Goal: Navigation & Orientation: Find specific page/section

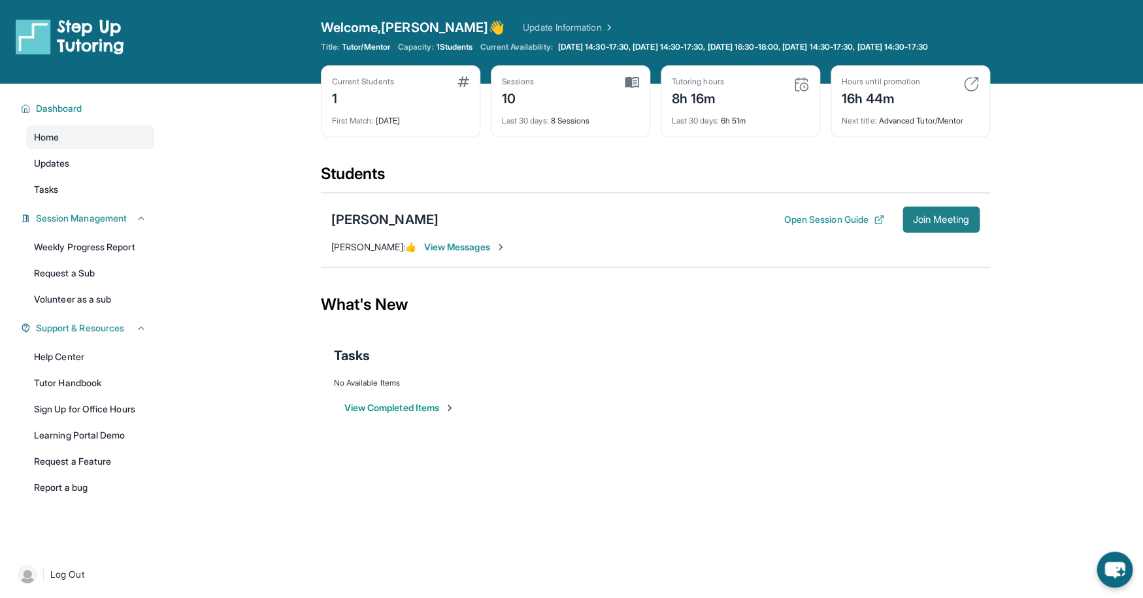
click at [936, 223] on span "Join Meeting" at bounding box center [941, 220] width 56 height 8
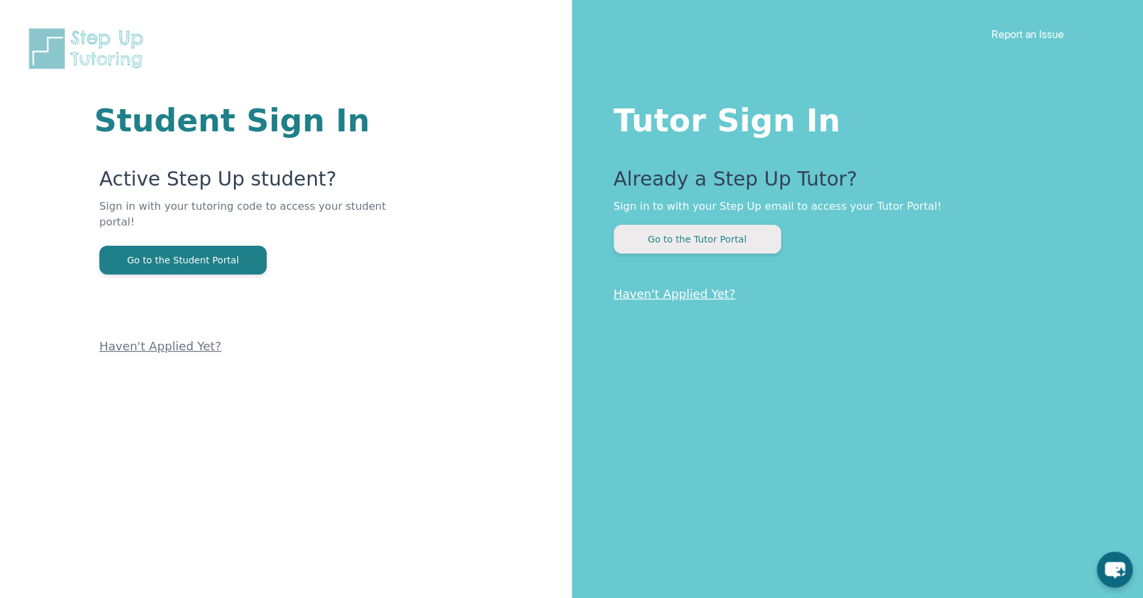
click at [695, 235] on button "Go to the Tutor Portal" at bounding box center [697, 239] width 167 height 29
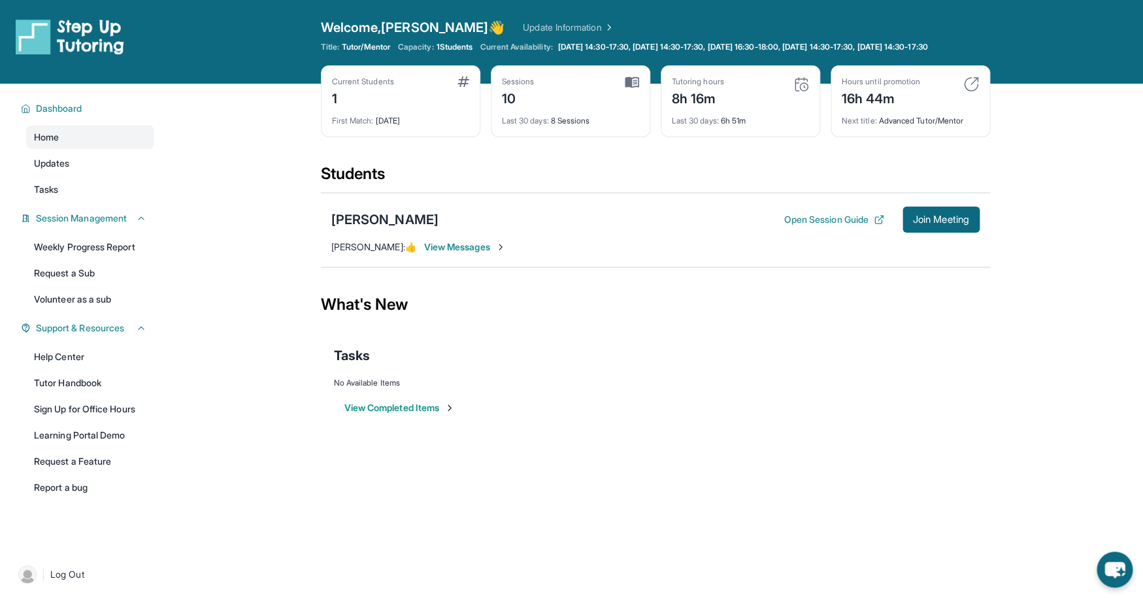
scroll to position [16, 0]
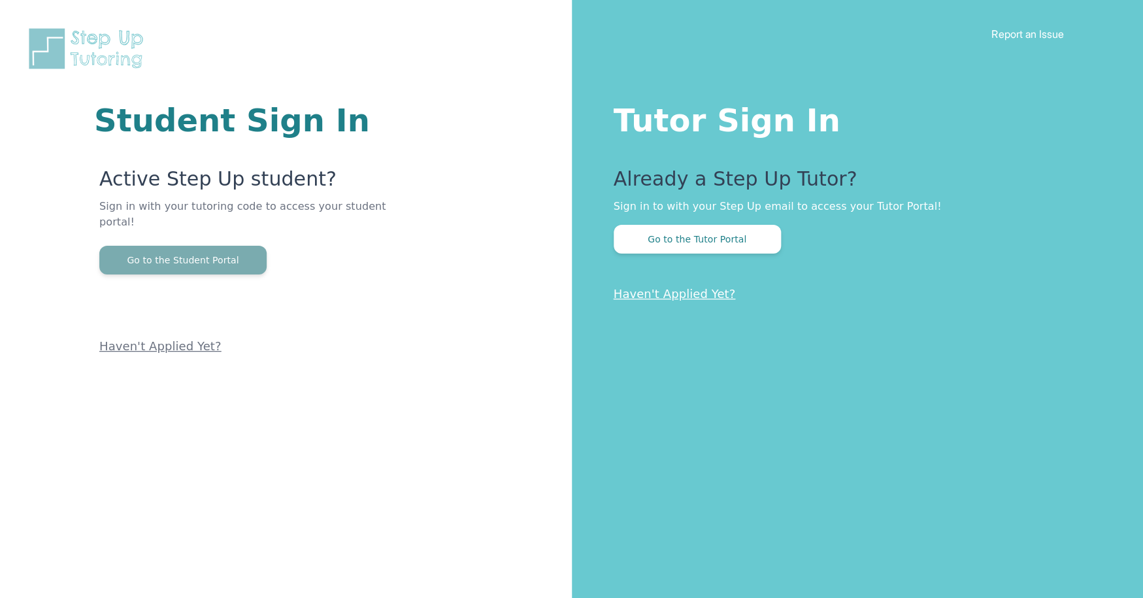
click at [201, 246] on button "Go to the Student Portal" at bounding box center [182, 260] width 167 height 29
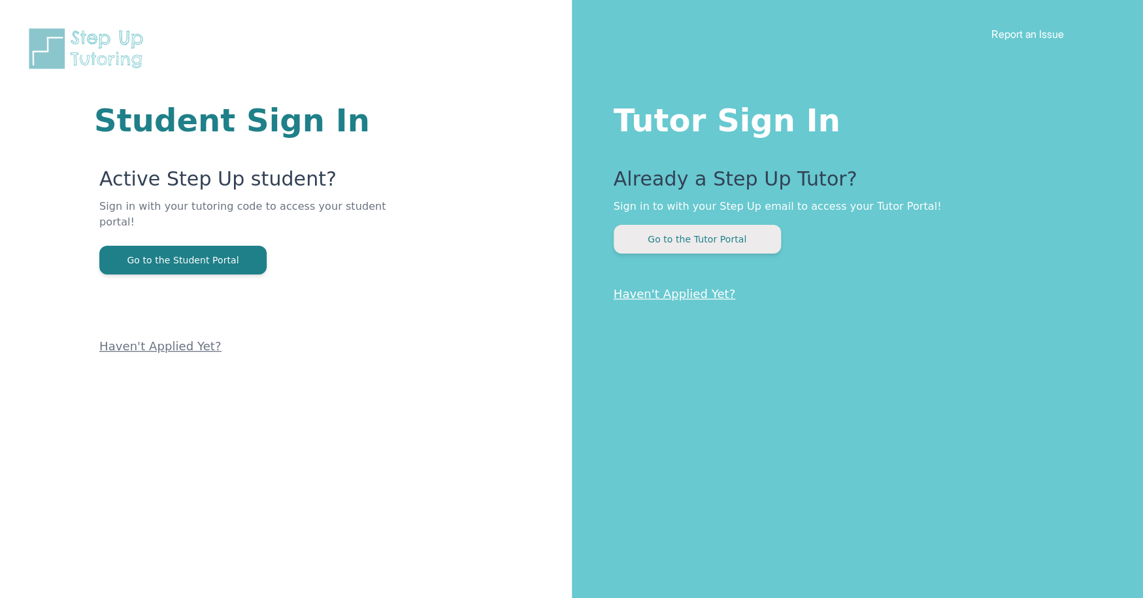
click at [682, 239] on button "Go to the Tutor Portal" at bounding box center [697, 239] width 167 height 29
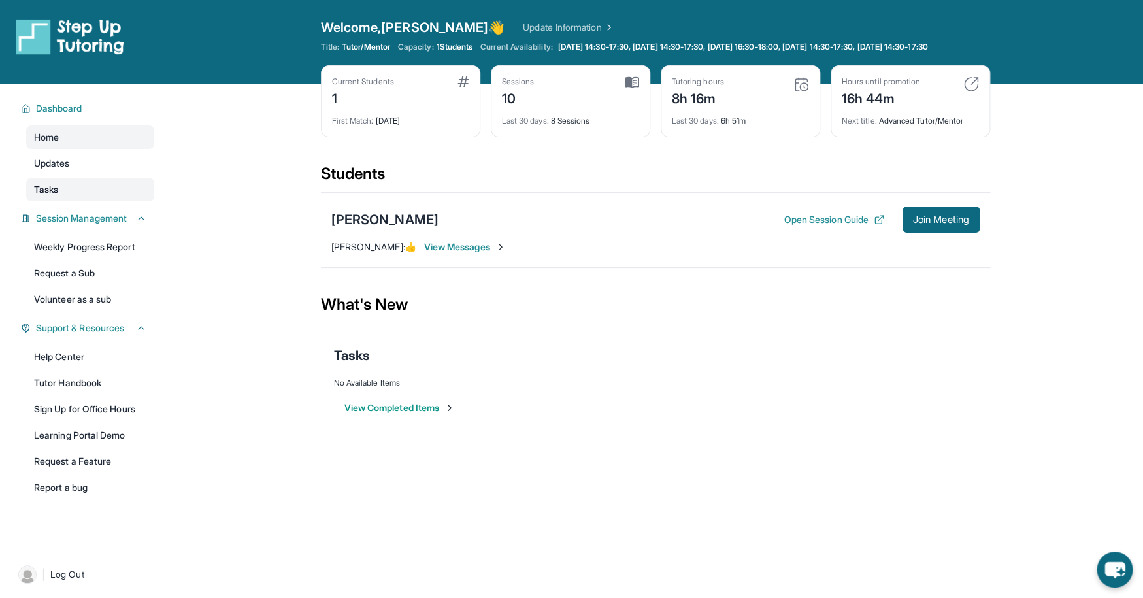
click at [45, 196] on span "Tasks" at bounding box center [46, 189] width 24 height 13
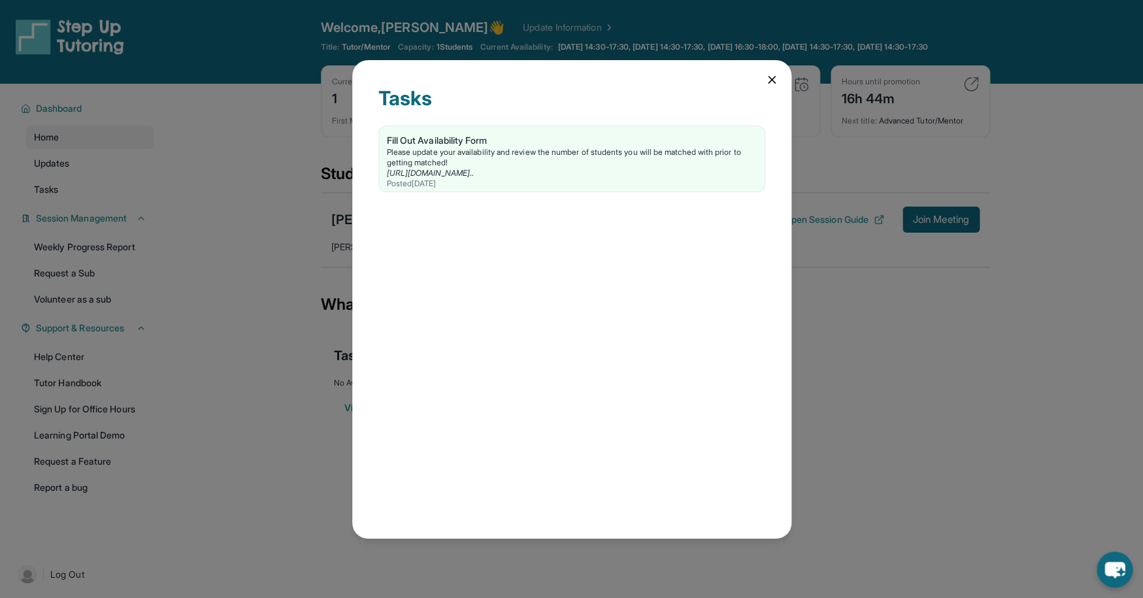
scroll to position [8, 0]
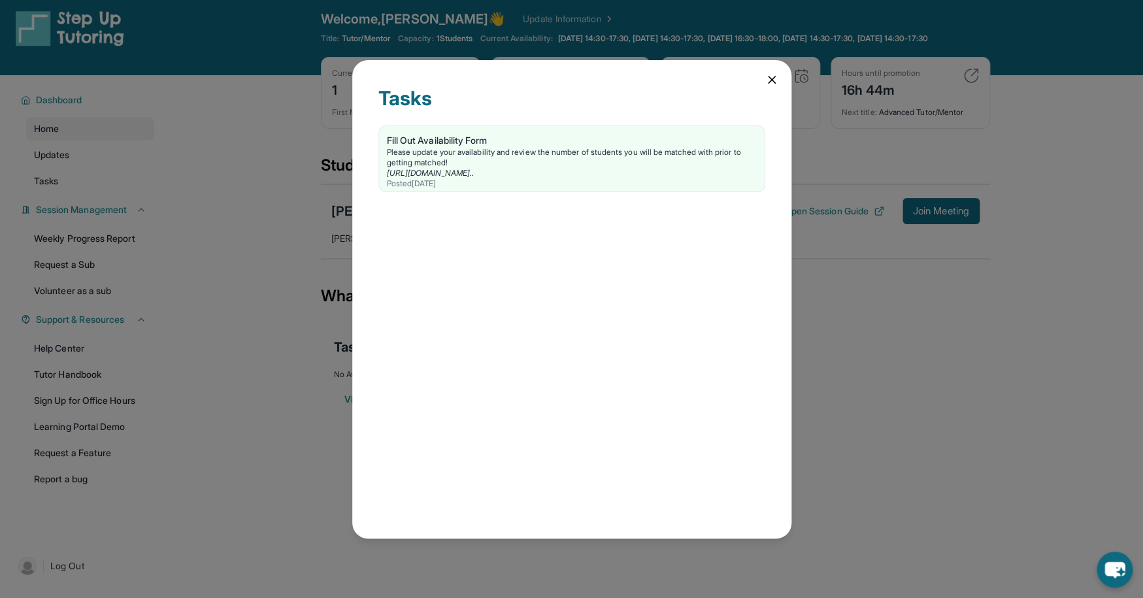
click at [767, 78] on icon at bounding box center [771, 79] width 13 height 13
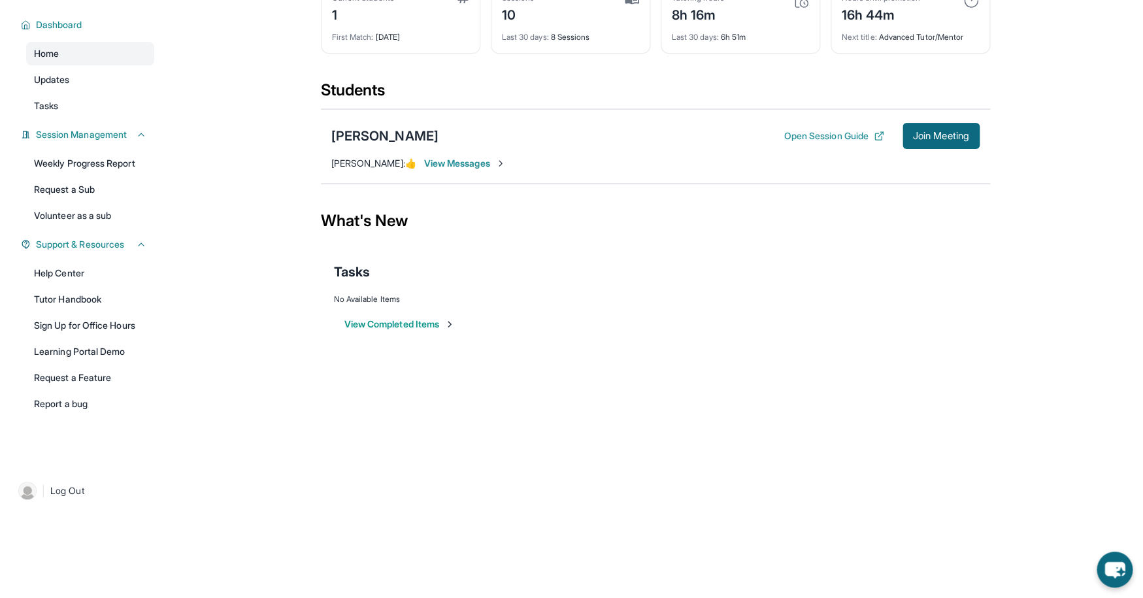
scroll to position [94, 0]
click at [63, 269] on link "Help Center" at bounding box center [90, 273] width 128 height 24
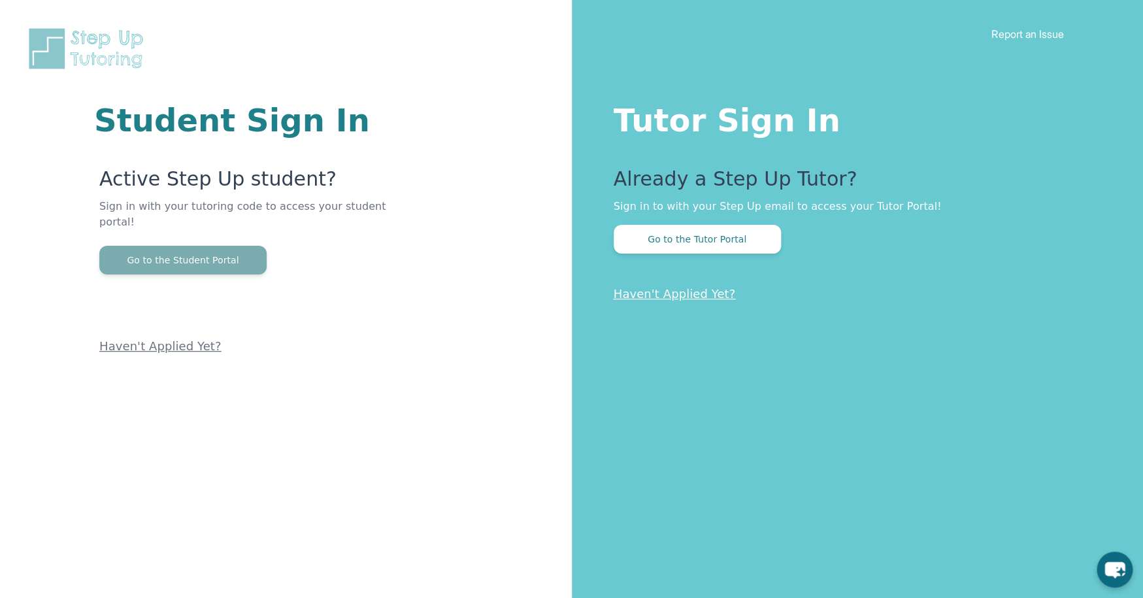
click at [196, 246] on button "Go to the Student Portal" at bounding box center [182, 260] width 167 height 29
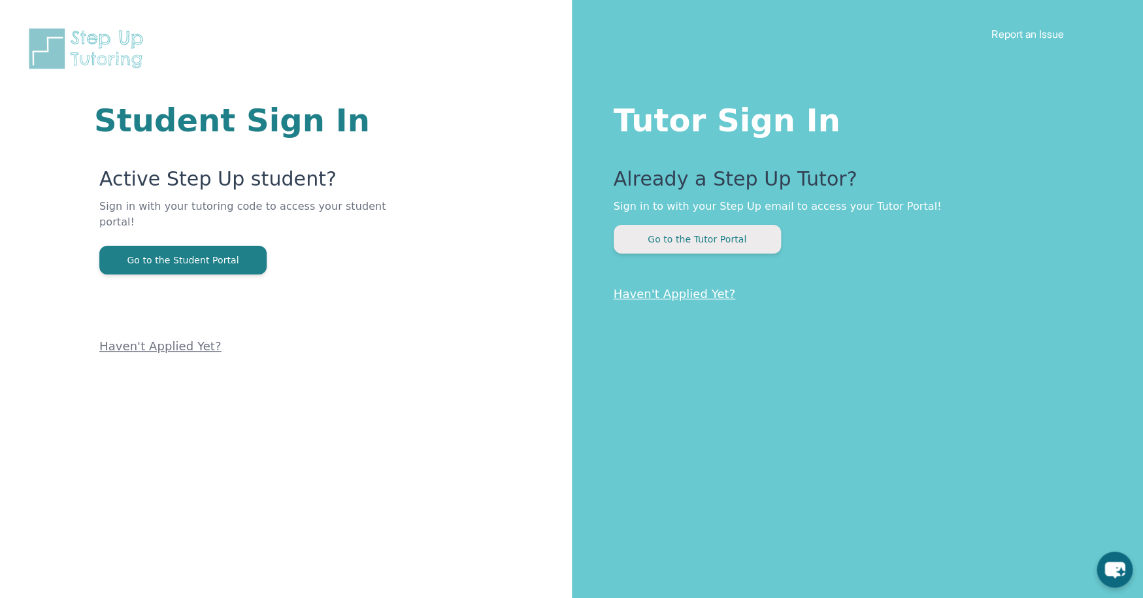
click at [699, 233] on button "Go to the Tutor Portal" at bounding box center [697, 239] width 167 height 29
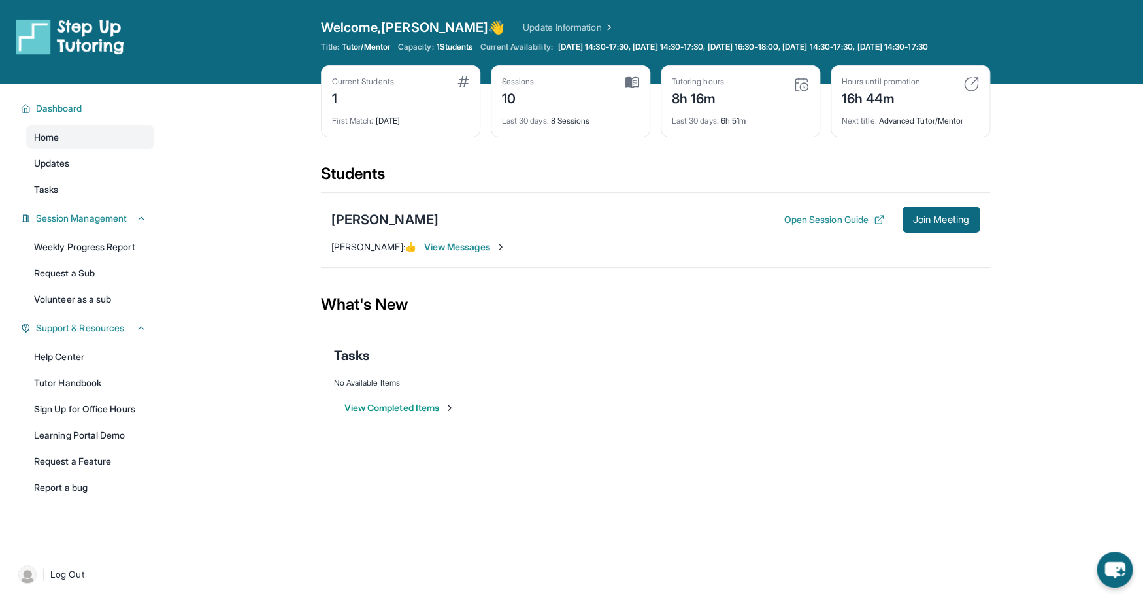
click at [456, 254] on span "View Messages" at bounding box center [465, 246] width 82 height 13
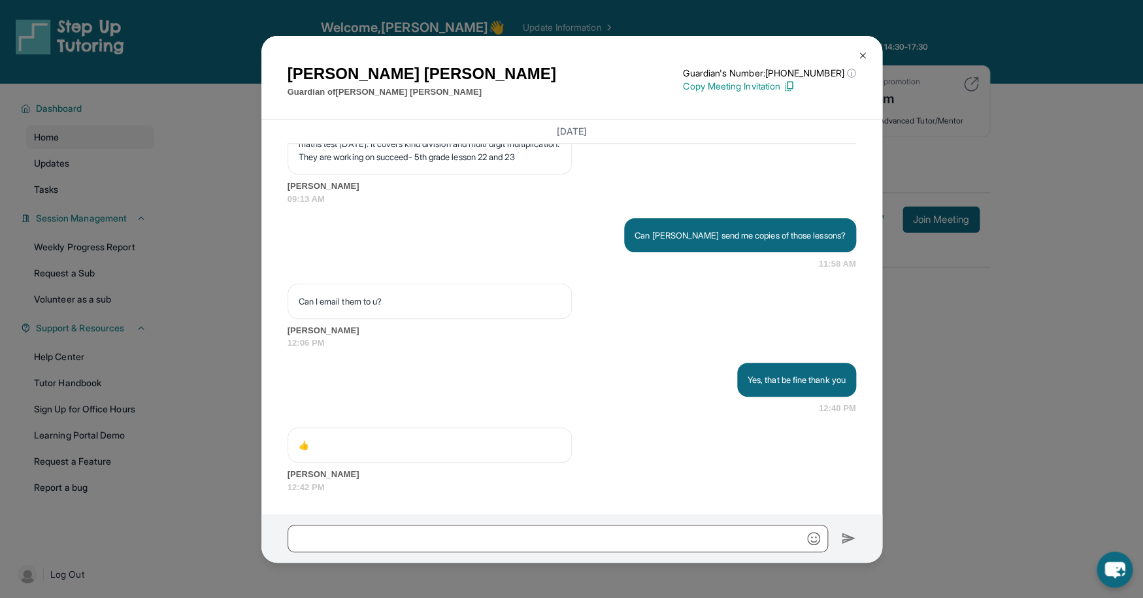
scroll to position [7415, 0]
click at [865, 53] on img at bounding box center [862, 55] width 10 height 10
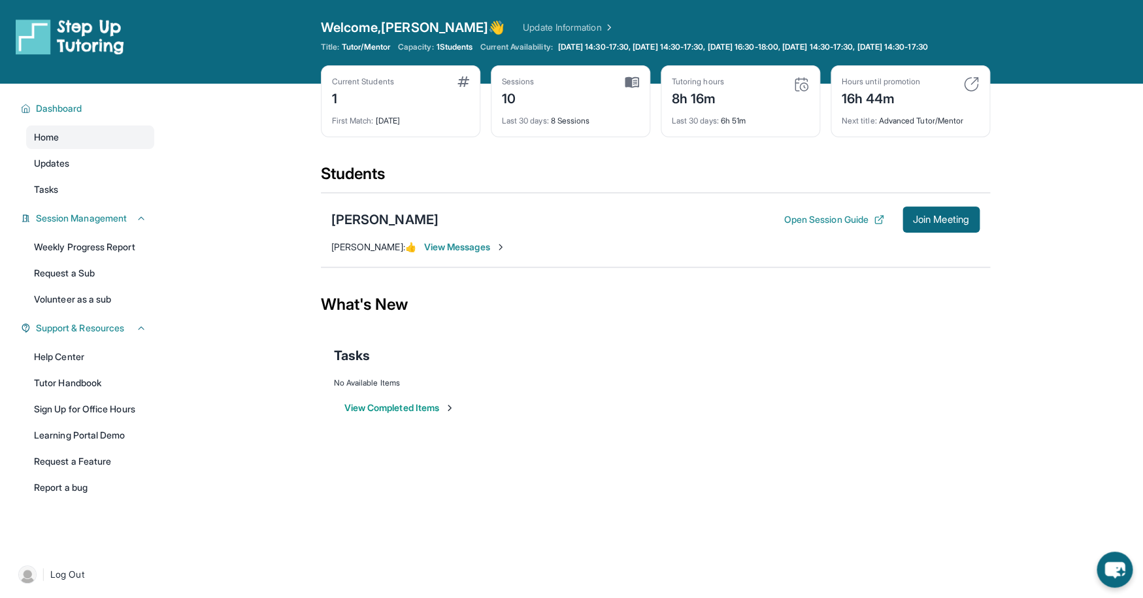
scroll to position [8, 0]
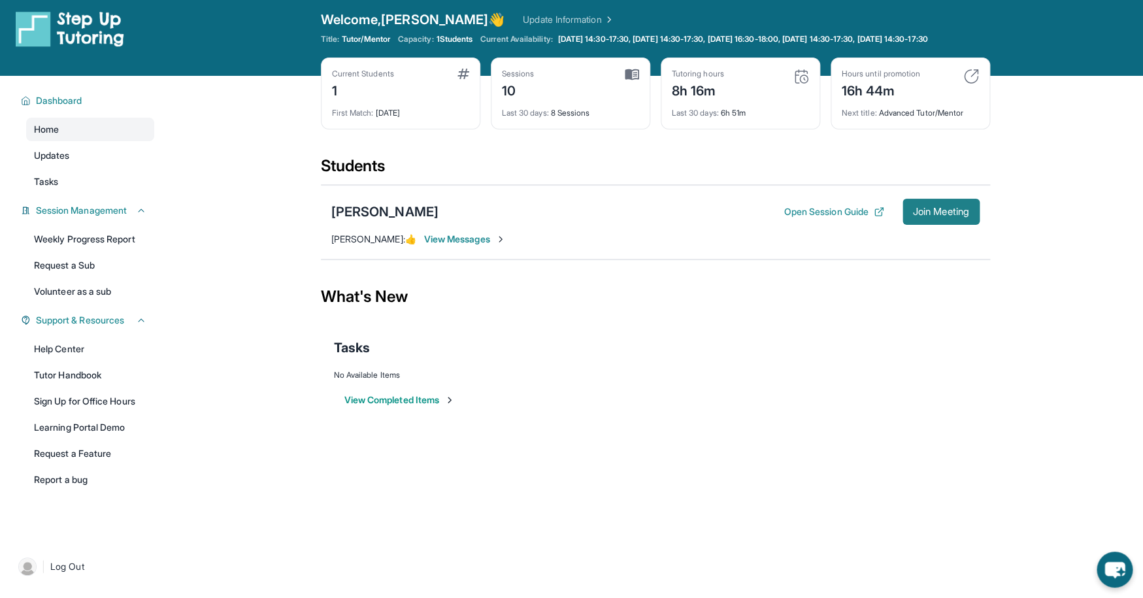
click at [913, 216] on span "Join Meeting" at bounding box center [941, 212] width 56 height 8
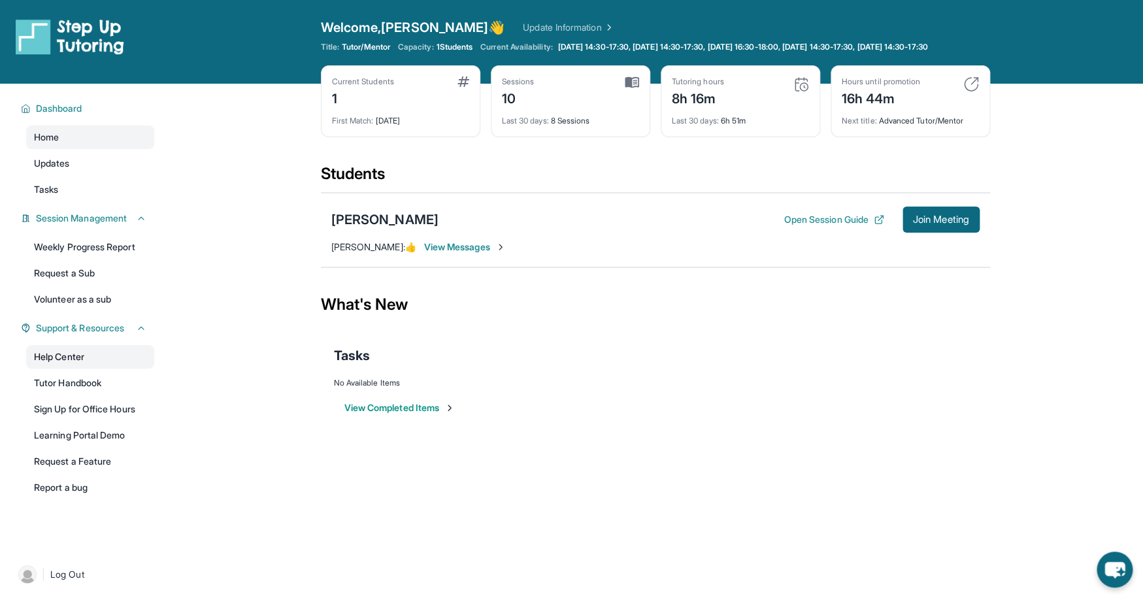
click at [65, 367] on link "Help Center" at bounding box center [90, 357] width 128 height 24
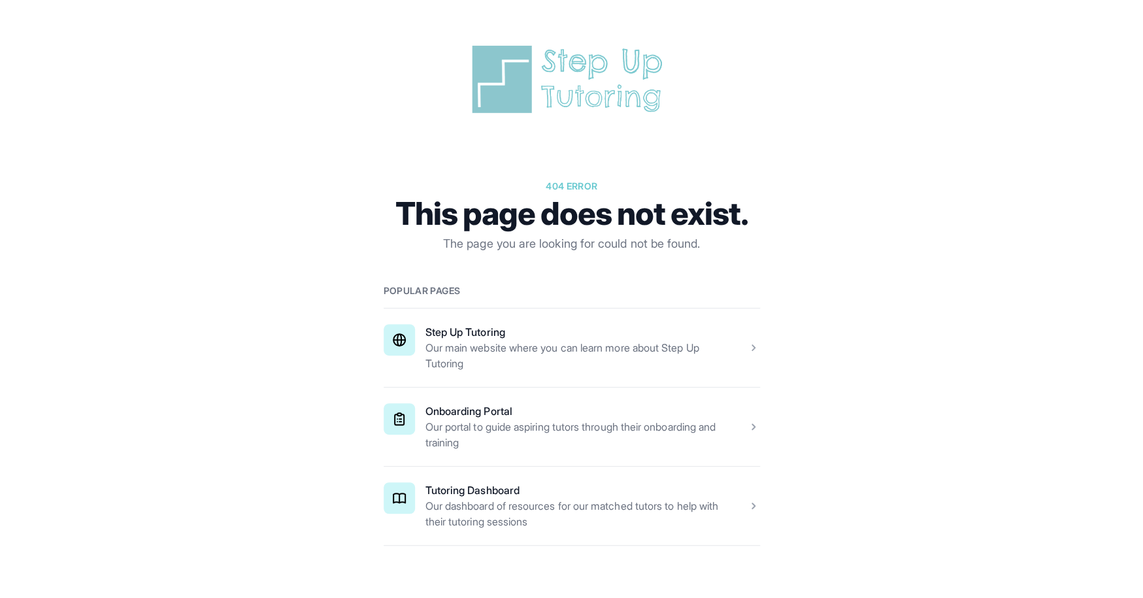
click at [408, 422] on span at bounding box center [572, 427] width 376 height 78
click at [428, 503] on span at bounding box center [572, 506] width 376 height 78
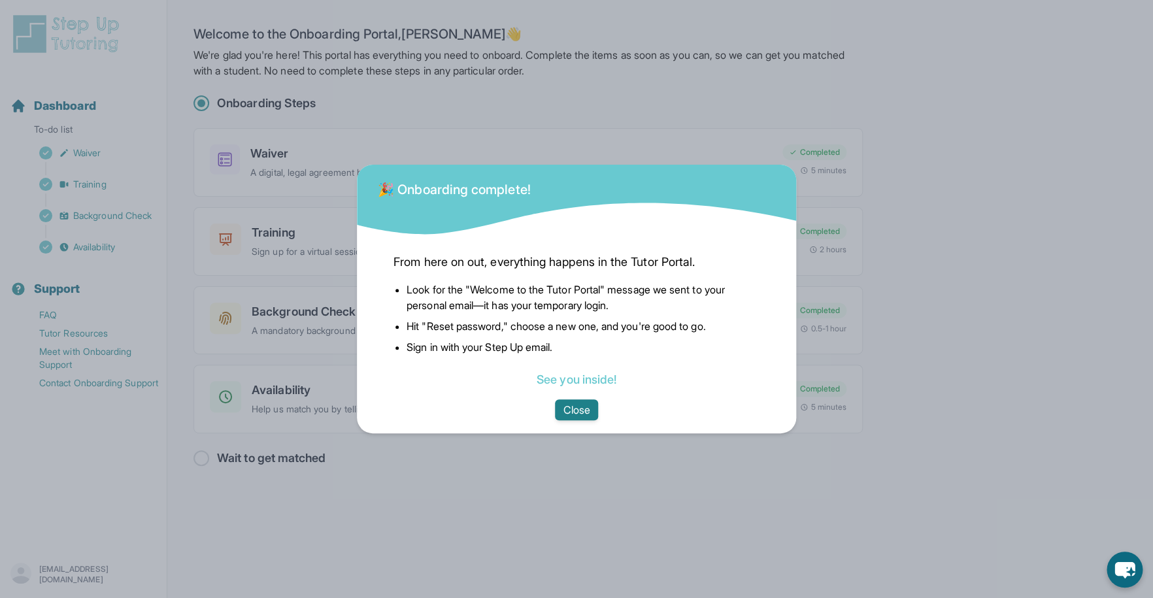
click at [584, 410] on button "Close" at bounding box center [576, 409] width 42 height 21
